Goal: Task Accomplishment & Management: Use online tool/utility

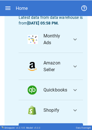
scroll to position [59, 0]
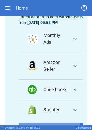
click at [32, 123] on button "Go To Data Import" at bounding box center [51, 128] width 64 height 10
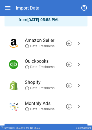
scroll to position [35, 0]
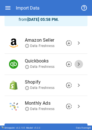
click at [75, 64] on span "chevron_right" at bounding box center [78, 64] width 7 height 7
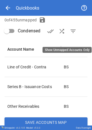
scroll to position [98, 0]
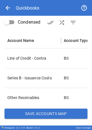
click at [41, 113] on button "Save Accounts Map" at bounding box center [46, 114] width 83 height 10
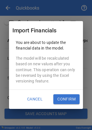
click at [61, 98] on button "Confirm" at bounding box center [66, 99] width 26 height 10
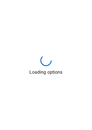
scroll to position [0, 0]
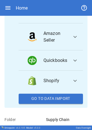
scroll to position [149, 0]
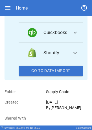
click at [9, 8] on icon "button" at bounding box center [8, 8] width 7 height 7
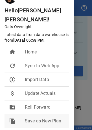
scroll to position [26, 0]
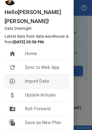
click at [42, 75] on li "downloading Import Data" at bounding box center [37, 82] width 64 height 14
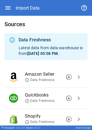
scroll to position [0, 0]
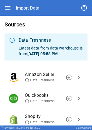
click at [42, 21] on h6 "Sources" at bounding box center [46, 24] width 83 height 9
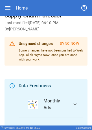
scroll to position [10, 0]
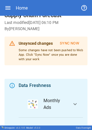
click at [8, 5] on icon "button" at bounding box center [8, 8] width 7 height 7
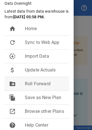
scroll to position [51, 0]
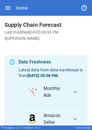
scroll to position [43, 0]
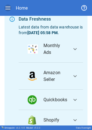
click at [7, 6] on icon "button" at bounding box center [8, 8] width 7 height 7
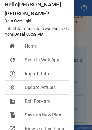
scroll to position [82, 0]
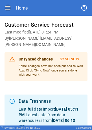
click at [7, 8] on icon "button" at bounding box center [7, 7] width 5 height 3
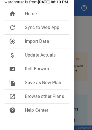
scroll to position [72, 0]
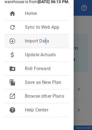
click at [46, 39] on span "Import Data" at bounding box center [45, 41] width 40 height 7
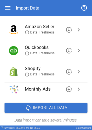
scroll to position [60, 0]
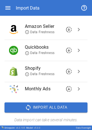
click at [75, 49] on span "chevron_right" at bounding box center [78, 50] width 7 height 7
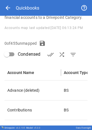
scroll to position [98, 0]
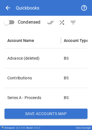
click at [33, 111] on button "Save Accounts Map" at bounding box center [46, 114] width 83 height 10
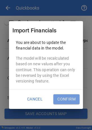
click at [66, 96] on button "Confirm" at bounding box center [66, 99] width 26 height 10
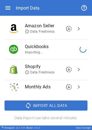
scroll to position [62, 0]
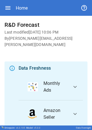
scroll to position [51, 0]
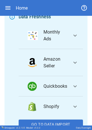
click at [71, 83] on span "expand_more" at bounding box center [74, 86] width 7 height 7
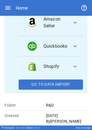
scroll to position [99, 0]
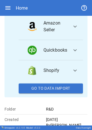
click at [51, 71] on button "Shopify expand_more" at bounding box center [51, 70] width 64 height 20
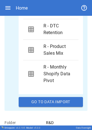
scroll to position [197, 0]
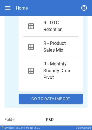
click at [35, 94] on button "Go To Data Import" at bounding box center [51, 99] width 64 height 10
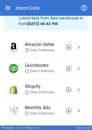
scroll to position [31, 0]
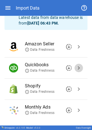
click at [75, 66] on span "chevron_right" at bounding box center [78, 67] width 7 height 7
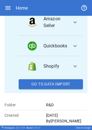
scroll to position [102, 0]
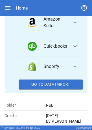
click at [50, 79] on button "Go To Data Import" at bounding box center [51, 84] width 64 height 10
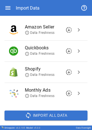
scroll to position [44, 0]
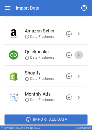
click at [77, 55] on span "chevron_right" at bounding box center [78, 55] width 7 height 7
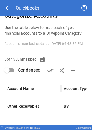
scroll to position [98, 0]
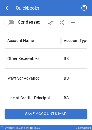
click at [28, 113] on button "Save Accounts Map" at bounding box center [46, 114] width 83 height 10
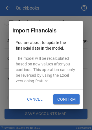
drag, startPoint x: 45, startPoint y: 100, endPoint x: 57, endPoint y: 102, distance: 11.5
click at [57, 102] on div "Cancel Confirm" at bounding box center [46, 99] width 74 height 19
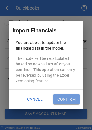
click at [57, 102] on button "Confirm" at bounding box center [66, 99] width 26 height 10
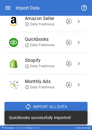
scroll to position [58, 0]
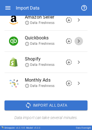
click at [75, 41] on span "chevron_right" at bounding box center [78, 41] width 7 height 7
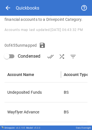
scroll to position [98, 0]
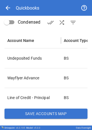
click at [41, 111] on button "Save Accounts Map" at bounding box center [46, 114] width 83 height 10
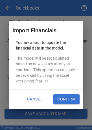
click at [62, 95] on button "Confirm" at bounding box center [66, 99] width 26 height 10
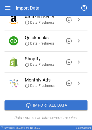
scroll to position [0, 0]
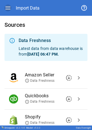
click at [7, 11] on icon "button" at bounding box center [8, 8] width 7 height 7
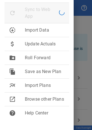
scroll to position [84, 0]
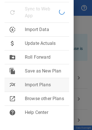
click at [43, 81] on span "Import Plans" at bounding box center [45, 84] width 40 height 7
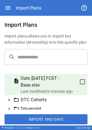
scroll to position [3, 0]
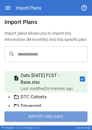
click at [52, 118] on button "Import and Save" at bounding box center [46, 116] width 83 height 10
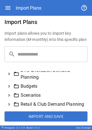
scroll to position [54, 0]
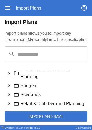
click at [10, 85] on icon at bounding box center [9, 85] width 2 height 3
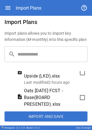
scroll to position [172, 0]
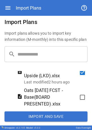
click at [37, 115] on button "Import and Save" at bounding box center [46, 116] width 83 height 10
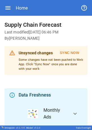
scroll to position [44, 0]
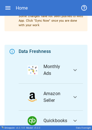
click at [11, 9] on icon "button" at bounding box center [8, 8] width 7 height 7
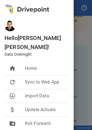
scroll to position [93, 0]
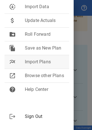
click at [31, 59] on span "Import Plans" at bounding box center [45, 62] width 40 height 7
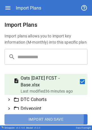
click at [25, 118] on button "Import and Save" at bounding box center [46, 119] width 83 height 10
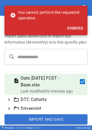
click at [75, 30] on button "Dismiss" at bounding box center [75, 28] width 20 height 10
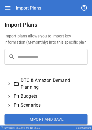
scroll to position [46, 0]
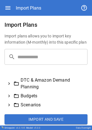
click at [9, 96] on icon at bounding box center [8, 95] width 5 height 5
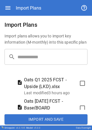
scroll to position [164, 0]
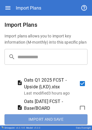
click at [48, 120] on button "Import and Save" at bounding box center [46, 119] width 83 height 10
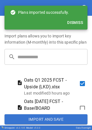
click at [75, 2] on div "Import Plans" at bounding box center [46, 8] width 83 height 16
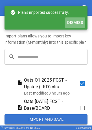
click at [77, 21] on button "Dismiss" at bounding box center [75, 22] width 20 height 10
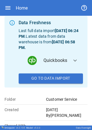
scroll to position [73, 0]
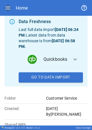
click at [7, 9] on icon "button" at bounding box center [7, 7] width 5 height 3
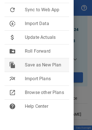
scroll to position [90, 0]
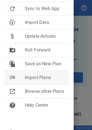
click at [31, 77] on span "Import Plans" at bounding box center [45, 77] width 40 height 7
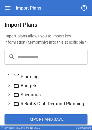
scroll to position [60, 0]
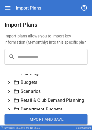
click at [11, 82] on icon at bounding box center [8, 82] width 5 height 5
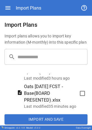
scroll to position [179, 0]
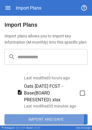
click at [38, 118] on button "Import and Save" at bounding box center [46, 119] width 83 height 10
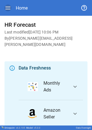
click at [8, 8] on icon "button" at bounding box center [8, 8] width 7 height 7
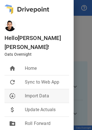
click at [19, 93] on div "downloading" at bounding box center [17, 96] width 16 height 7
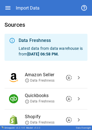
scroll to position [20, 0]
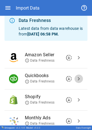
click at [75, 77] on span "chevron_right" at bounding box center [78, 78] width 7 height 7
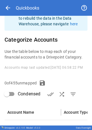
scroll to position [98, 0]
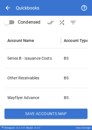
click at [33, 111] on button "Save Accounts Map" at bounding box center [46, 114] width 83 height 10
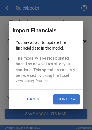
click at [64, 95] on button "Confirm" at bounding box center [66, 99] width 26 height 10
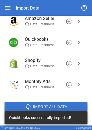
scroll to position [58, 0]
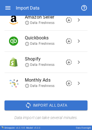
click at [8, 7] on icon "button" at bounding box center [8, 8] width 7 height 7
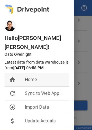
scroll to position [71, 0]
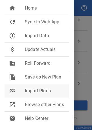
click at [39, 93] on li "multiline_chart Import Plans" at bounding box center [37, 91] width 64 height 14
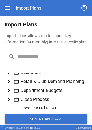
scroll to position [79, 0]
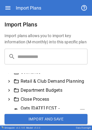
click at [10, 93] on icon at bounding box center [8, 90] width 5 height 5
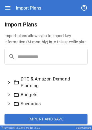
scroll to position [51, 0]
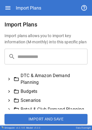
click at [10, 93] on icon at bounding box center [8, 91] width 5 height 5
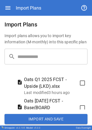
scroll to position [167, 0]
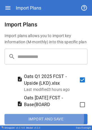
click at [44, 118] on button "Import and Save" at bounding box center [46, 119] width 83 height 10
